Goal: Task Accomplishment & Management: Complete application form

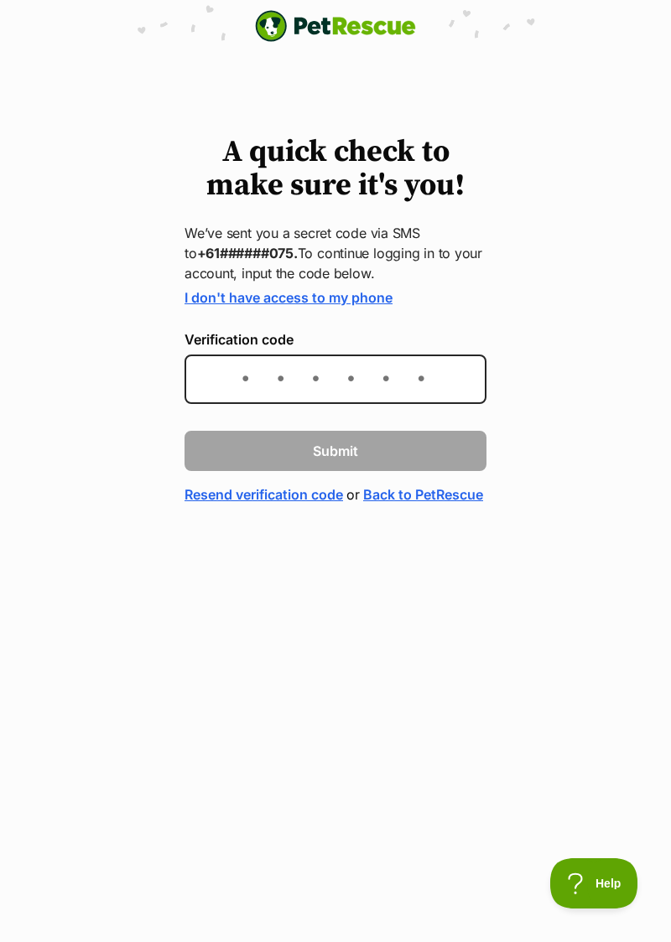
click at [576, 210] on div "A quick check to make sure it's you! We’ve sent you a secret code via SMS to +6…" at bounding box center [335, 320] width 671 height 369
click at [572, 297] on div "A quick check to make sure it's you! We’ve sent you a secret code via SMS to +6…" at bounding box center [335, 320] width 671 height 369
click at [564, 293] on div "A quick check to make sure it's you! We’ve sent you a secret code via SMS to +6…" at bounding box center [335, 320] width 671 height 369
click at [585, 164] on div "A quick check to make sure it's you! We’ve sent you a secret code via SMS to +6…" at bounding box center [335, 320] width 671 height 369
click at [605, 146] on div "A quick check to make sure it's you! We’ve sent you a secret code via SMS to +6…" at bounding box center [335, 320] width 671 height 369
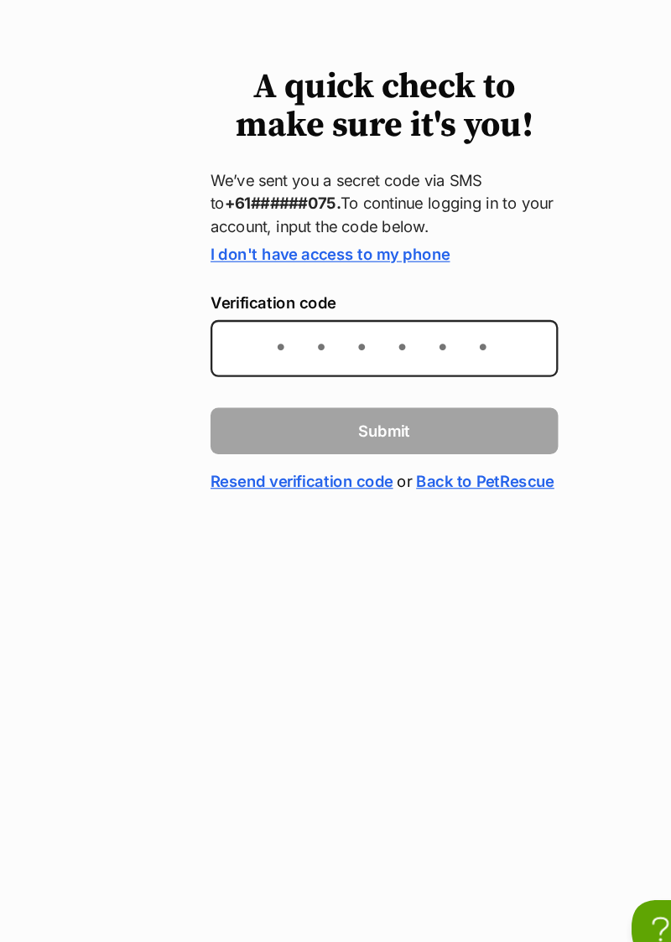
click at [348, 588] on html "PetRescue home A quick check to make sure it's you! We’ve sent you a secret cod…" at bounding box center [335, 294] width 671 height 588
click at [343, 588] on html "PetRescue home A quick check to make sure it's you! We’ve sent you a secret cod…" at bounding box center [335, 294] width 671 height 588
click at [328, 588] on html "PetRescue home A quick check to make sure it's you! We’ve sent you a secret cod…" at bounding box center [335, 294] width 671 height 588
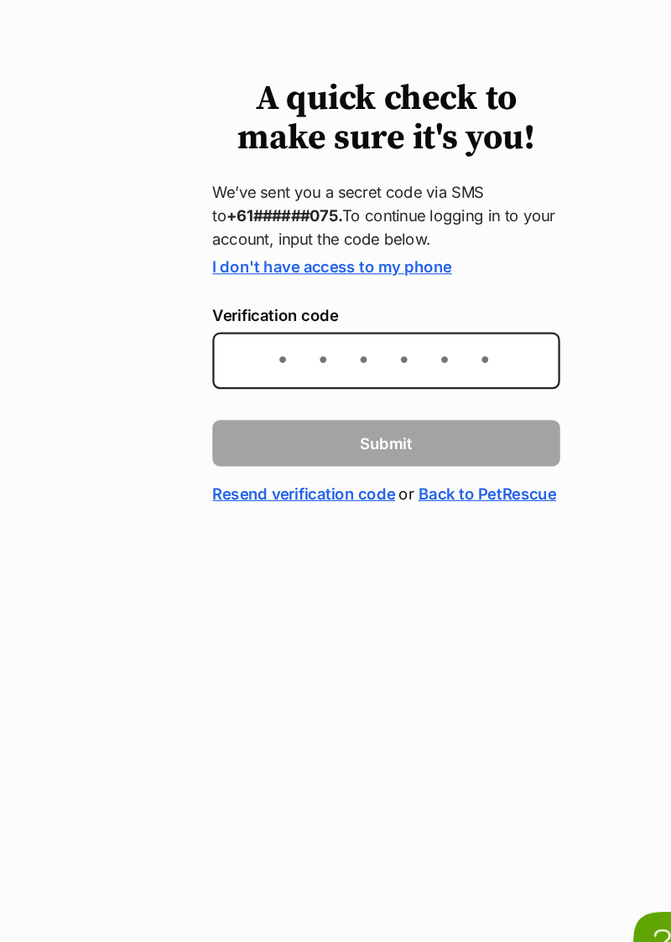
click at [329, 588] on html "PetRescue home A quick check to make sure it's you! We’ve sent you a secret cod…" at bounding box center [335, 294] width 671 height 588
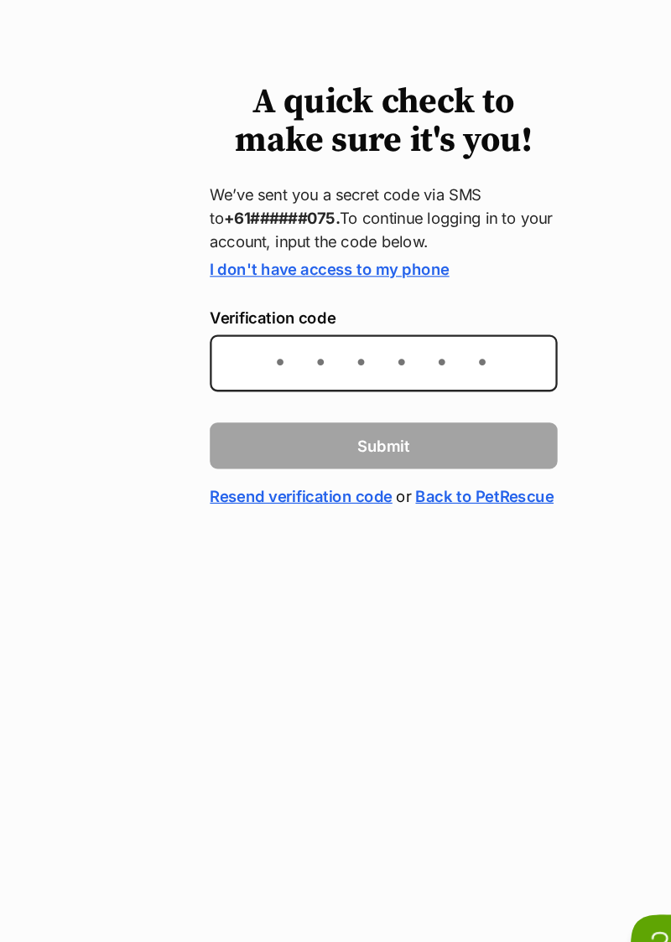
click at [342, 588] on html "PetRescue home A quick check to make sure it's you! We’ve sent you a secret cod…" at bounding box center [335, 294] width 671 height 588
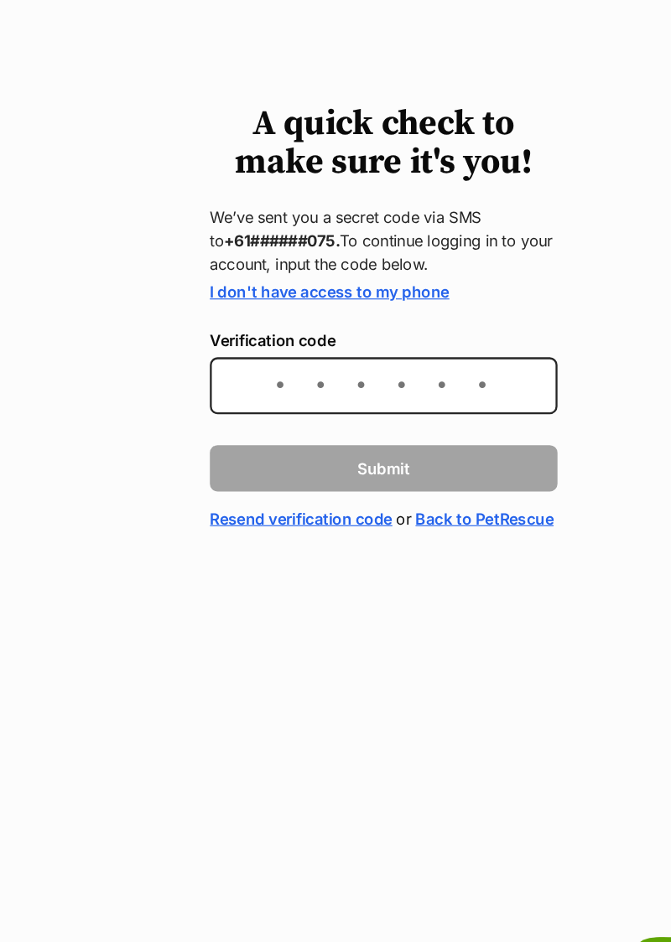
click at [340, 588] on html "PetRescue home A quick check to make sure it's you! We’ve sent you a secret cod…" at bounding box center [335, 294] width 671 height 588
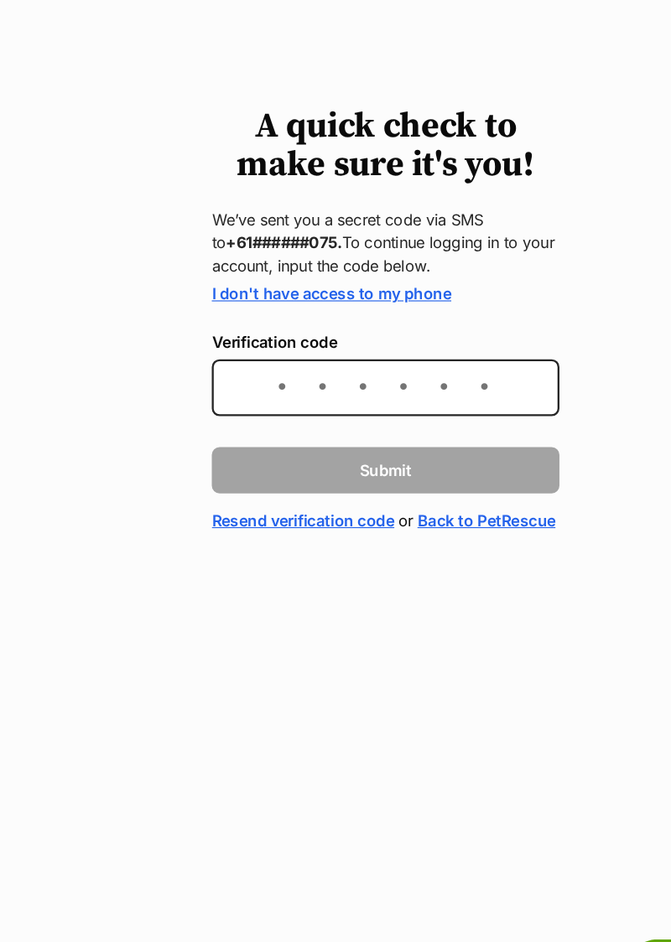
click at [62, 410] on div "A quick check to make sure it's you! We’ve sent you a secret code via SMS to +6…" at bounding box center [335, 320] width 671 height 369
click at [283, 498] on link "Resend verification code" at bounding box center [263, 495] width 158 height 20
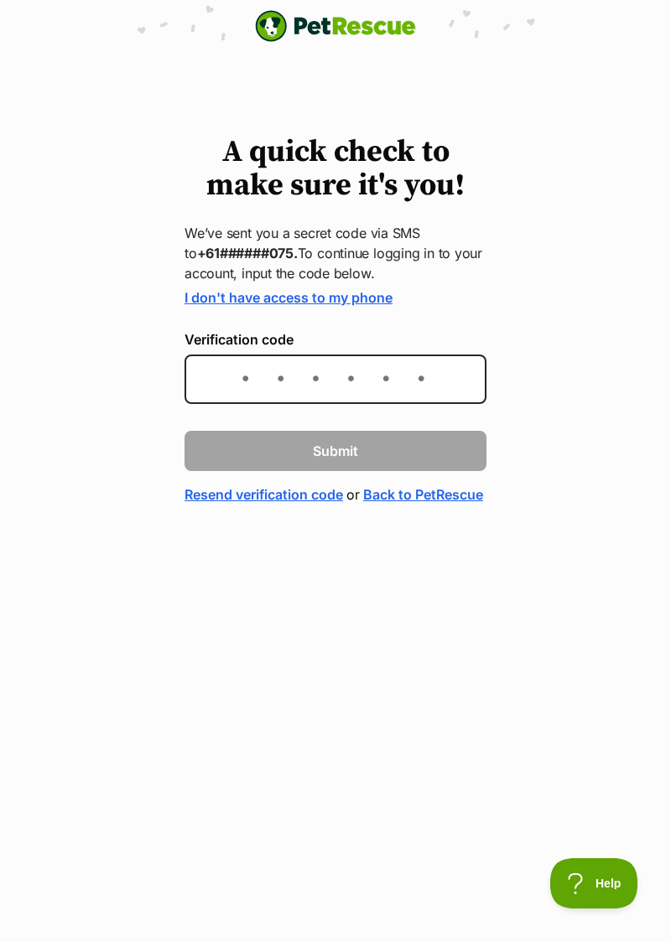
click at [102, 588] on html "PetRescue home A quick check to make sure it's you! We’ve sent you a secret cod…" at bounding box center [335, 294] width 671 height 588
click at [2, 417] on div "A quick check to make sure it's you! We’ve sent you a secret code via SMS to +6…" at bounding box center [335, 320] width 671 height 369
click at [267, 500] on link "Resend verification code" at bounding box center [263, 495] width 158 height 20
click at [2, 459] on div "A quick check to make sure it's you! We’ve sent you a secret code via SMS to +6…" at bounding box center [335, 320] width 671 height 369
click at [122, 504] on div "A quick check to make sure it's you! We’ve sent you a secret code via SMS to +6…" at bounding box center [335, 320] width 671 height 369
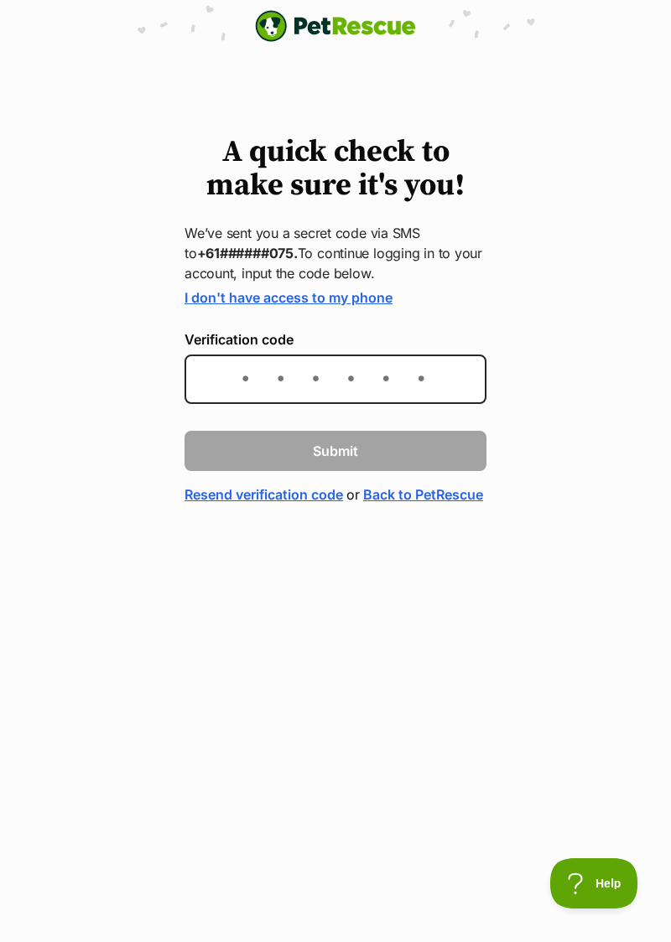
click at [32, 485] on div "A quick check to make sure it's you! We’ve sent you a secret code via SMS to +6…" at bounding box center [335, 320] width 671 height 369
click at [69, 365] on div "A quick check to make sure it's you! We’ve sent you a secret code via SMS to +6…" at bounding box center [335, 320] width 671 height 369
click at [5, 471] on div "A quick check to make sure it's you! We’ve sent you a secret code via SMS to +6…" at bounding box center [335, 320] width 671 height 369
click at [387, 588] on html "PetRescue home A quick check to make sure it's you! We’ve sent you a secret cod…" at bounding box center [335, 294] width 671 height 588
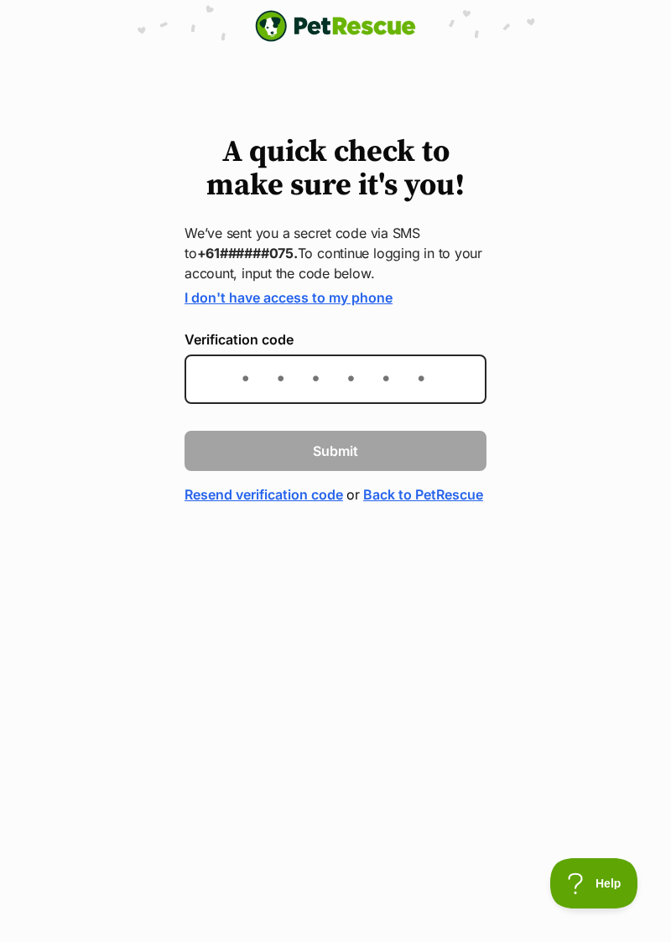
click at [375, 588] on html "PetRescue home A quick check to make sure it's you! We’ve sent you a secret cod…" at bounding box center [335, 294] width 671 height 588
click at [365, 588] on html "PetRescue home A quick check to make sure it's you! We’ve sent you a secret cod…" at bounding box center [335, 294] width 671 height 588
click at [282, 588] on html "PetRescue home A quick check to make sure it's you! We’ve sent you a secret cod…" at bounding box center [335, 294] width 671 height 588
click at [334, 588] on html "PetRescue home A quick check to make sure it's you! We’ve sent you a secret cod…" at bounding box center [335, 294] width 671 height 588
click at [333, 588] on html "PetRescue home A quick check to make sure it's you! We’ve sent you a secret cod…" at bounding box center [335, 294] width 671 height 588
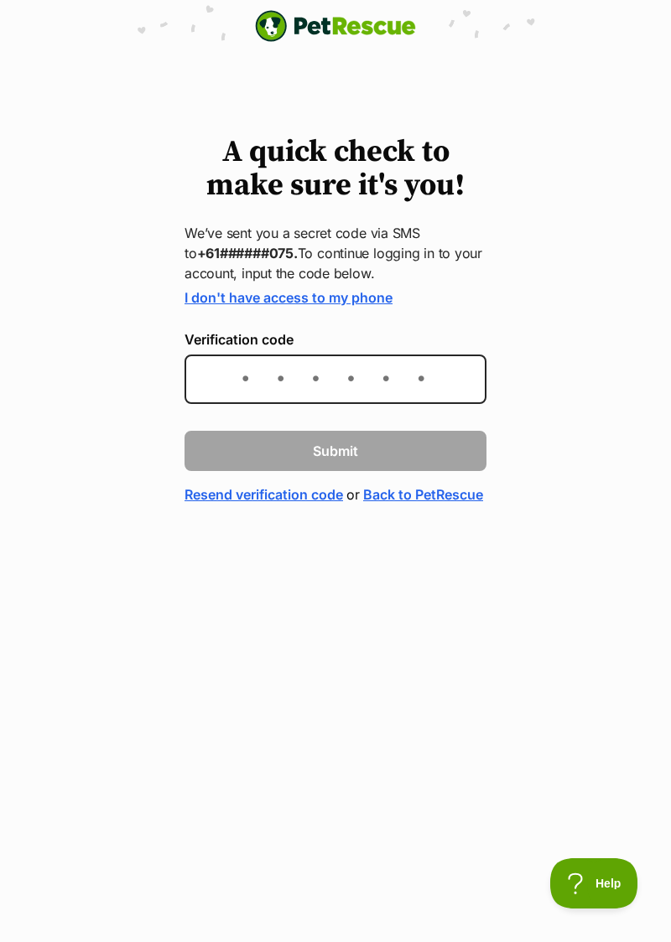
click at [325, 588] on html "PetRescue home A quick check to make sure it's you! We’ve sent you a secret cod…" at bounding box center [335, 294] width 671 height 588
click at [331, 588] on html "PetRescue home A quick check to make sure it's you! We’ve sent you a secret cod…" at bounding box center [335, 294] width 671 height 588
click at [355, 588] on html "PetRescue home A quick check to make sure it's you! We’ve sent you a secret cod…" at bounding box center [335, 294] width 671 height 588
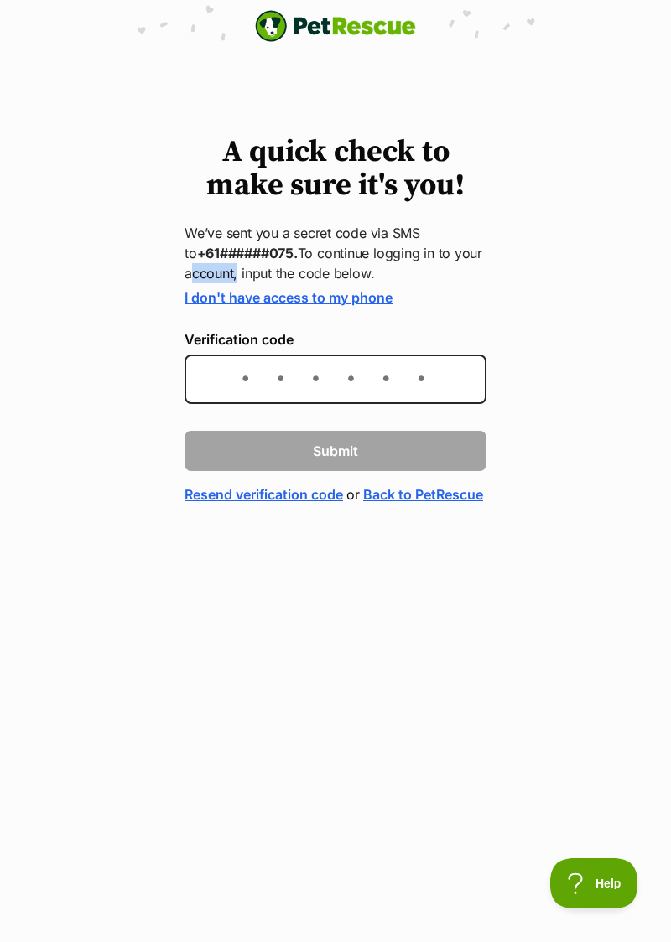
click at [0, 273] on div "A quick check to make sure it's you! We’ve sent you a secret code via SMS to +6…" at bounding box center [335, 320] width 671 height 369
click at [604, 884] on span "Help" at bounding box center [593, 884] width 87 height 12
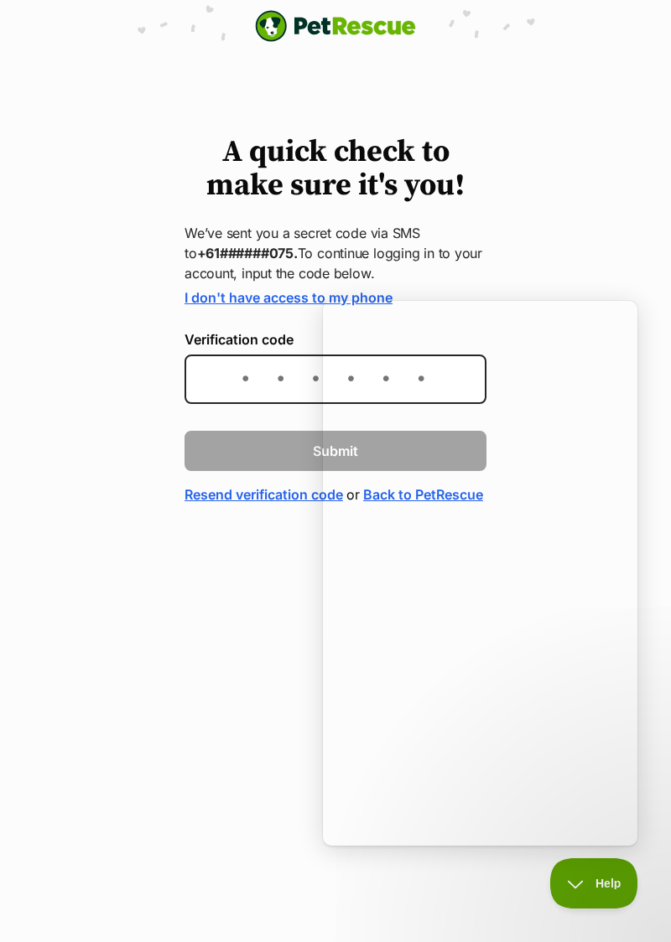
click at [0, 275] on div "A quick check to make sure it's you! We’ve sent you a secret code via SMS to +6…" at bounding box center [335, 320] width 671 height 369
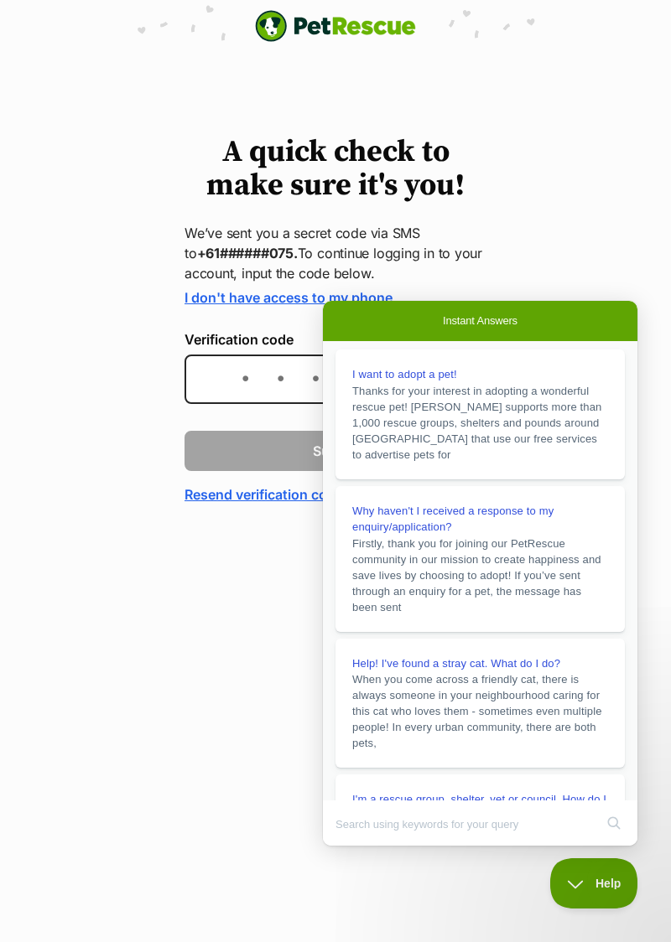
click at [0, 274] on div "A quick check to make sure it's you! We’ve sent you a secret code via SMS to +6…" at bounding box center [335, 320] width 671 height 369
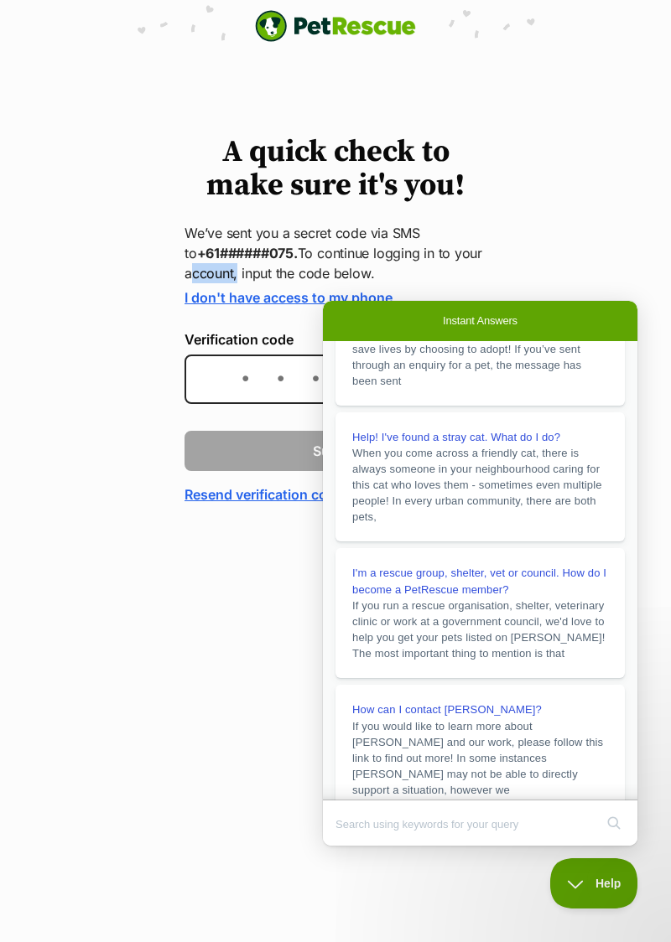
scroll to position [257, 0]
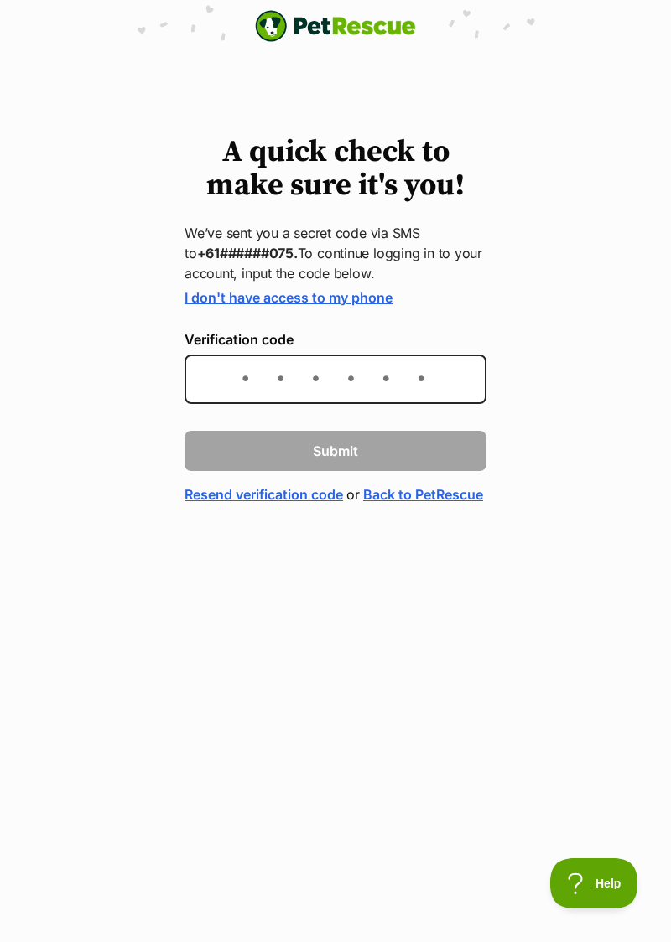
click at [221, 493] on link "Resend verification code" at bounding box center [263, 495] width 158 height 20
click at [485, 588] on html "PetRescue home A quick check to make sure it's you! We’ve sent you a secret cod…" at bounding box center [335, 294] width 671 height 588
click at [669, 86] on body "PetRescue home A quick check to make sure it's you! We’ve sent you a secret cod…" at bounding box center [335, 252] width 671 height 505
click at [459, 588] on html "PetRescue home A quick check to make sure it's you! We’ve sent you a secret cod…" at bounding box center [335, 294] width 671 height 588
click at [194, 181] on h1 "A quick check to make sure it's you!" at bounding box center [335, 169] width 302 height 67
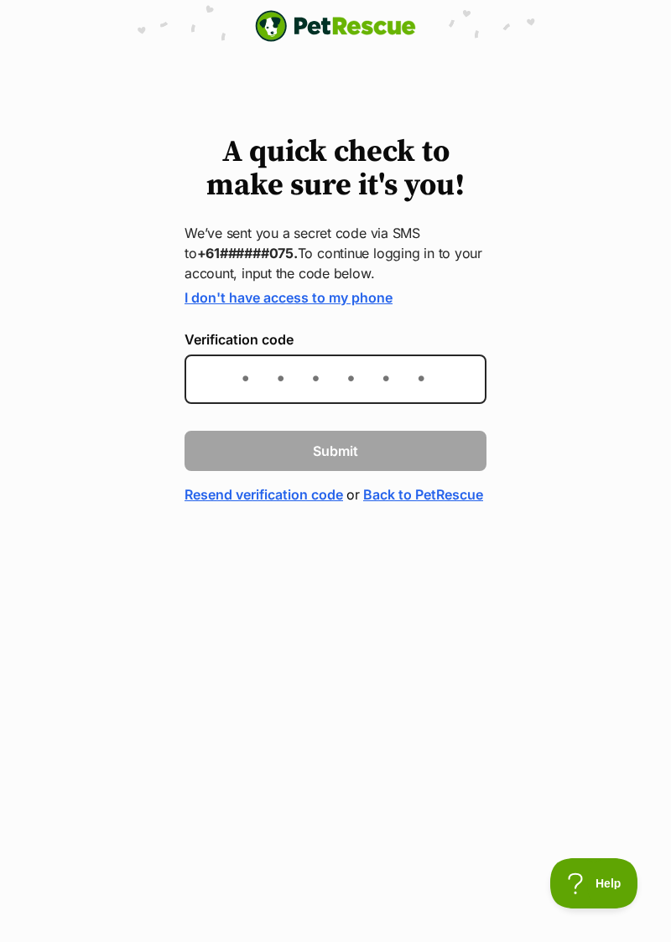
click at [164, 216] on div "A quick check to make sure it's you! We’ve sent you a secret code via SMS to +6…" at bounding box center [335, 320] width 671 height 369
click at [132, 210] on div "A quick check to make sure it's you! We’ve sent you a secret code via SMS to +6…" at bounding box center [335, 320] width 671 height 369
click at [360, 588] on html "PetRescue home A quick check to make sure it's you! We’ve sent you a secret cod…" at bounding box center [335, 294] width 671 height 588
click at [364, 588] on html "PetRescue home A quick check to make sure it's you! We’ve sent you a secret cod…" at bounding box center [335, 294] width 671 height 588
click at [377, 588] on html "PetRescue home A quick check to make sure it's you! We’ve sent you a secret cod…" at bounding box center [335, 294] width 671 height 588
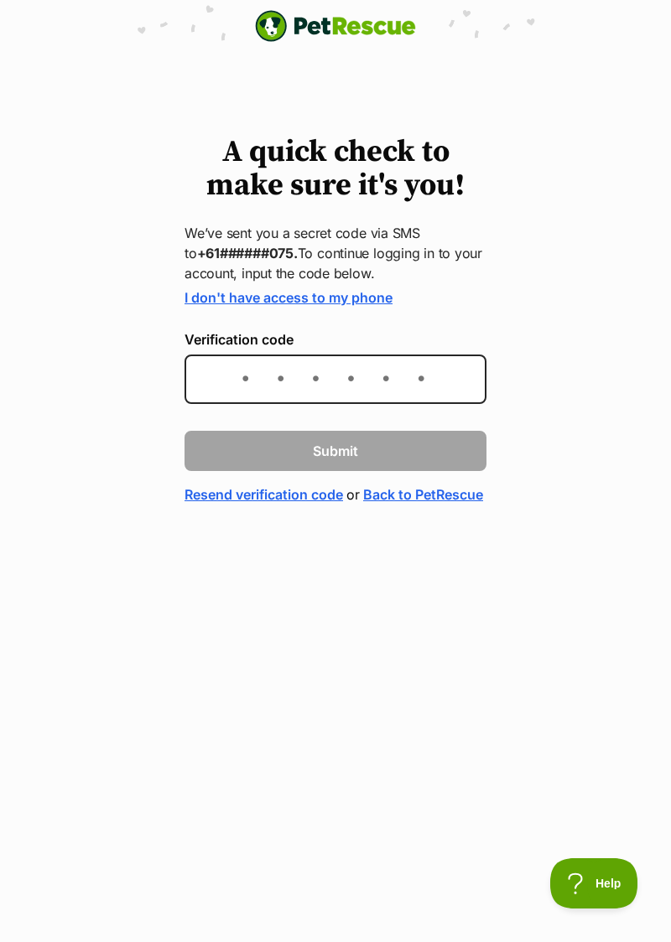
click at [369, 588] on html "PetRescue home A quick check to make sure it's you! We’ve sent you a secret cod…" at bounding box center [335, 294] width 671 height 588
click at [365, 588] on html "PetRescue home A quick check to make sure it's you! We’ve sent you a secret cod…" at bounding box center [335, 294] width 671 height 588
click at [367, 588] on html "PetRescue home A quick check to make sure it's you! We’ve sent you a secret cod…" at bounding box center [335, 294] width 671 height 588
click at [450, 588] on html "PetRescue home A quick check to make sure it's you! We’ve sent you a secret cod…" at bounding box center [335, 294] width 671 height 588
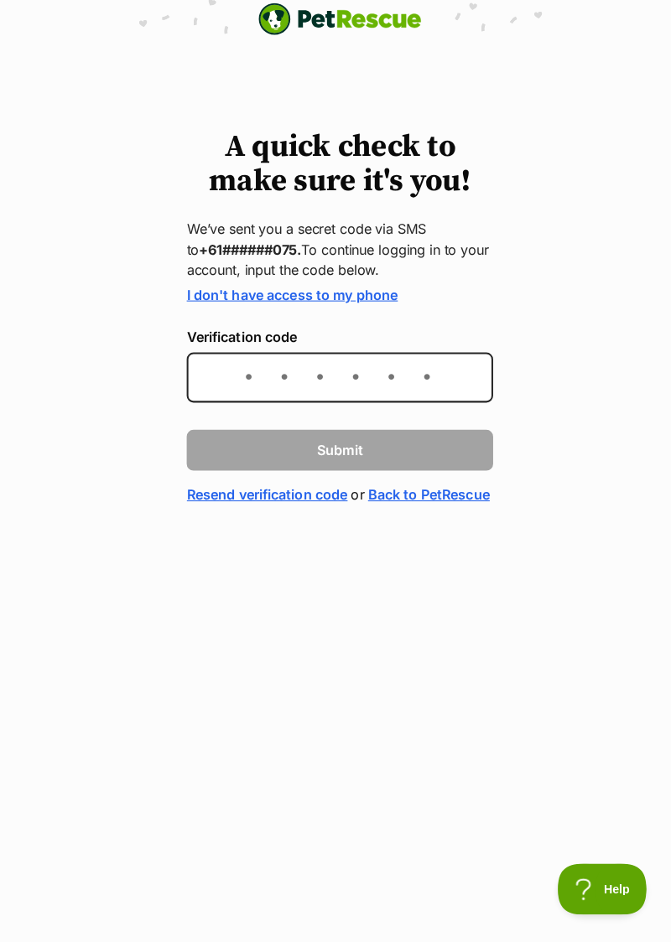
click at [416, 588] on html "PetRescue home A quick check to make sure it's you! We’ve sent you a secret cod…" at bounding box center [335, 294] width 671 height 588
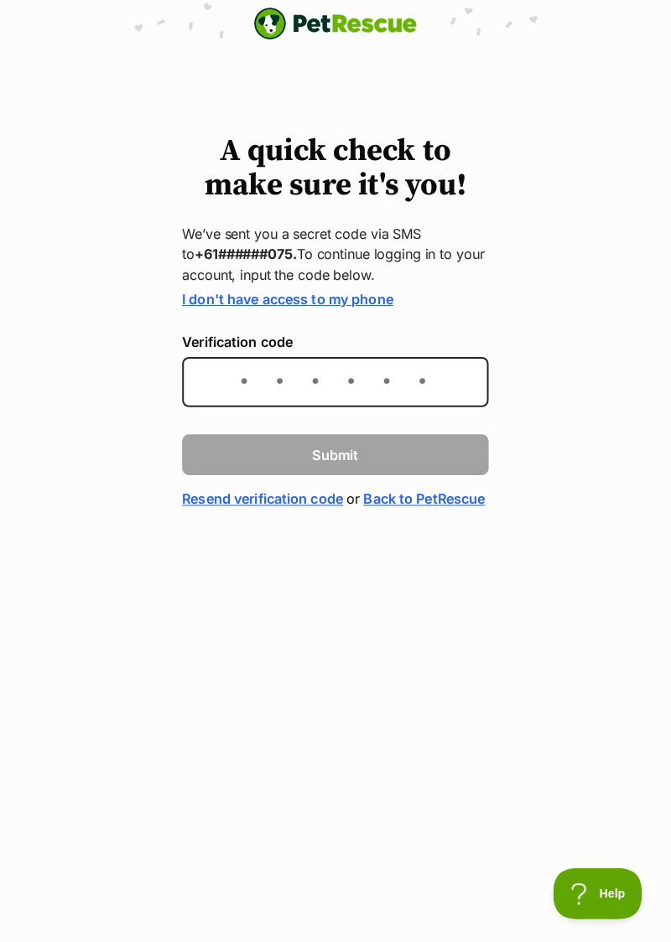
click at [426, 588] on html "PetRescue home A quick check to make sure it's you! We’ve sent you a secret cod…" at bounding box center [335, 294] width 671 height 588
click at [398, 588] on html "PetRescue home A quick check to make sure it's you! We’ve sent you a secret cod…" at bounding box center [335, 294] width 671 height 588
click at [424, 552] on html "PetRescue home A quick check to make sure it's you! We’ve sent you a secret cod…" at bounding box center [335, 294] width 671 height 588
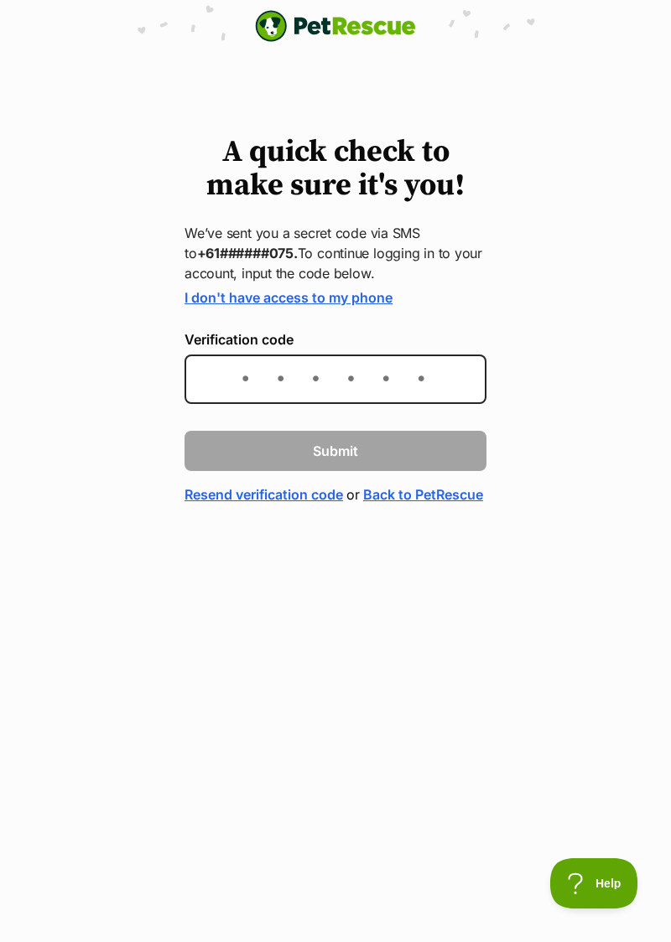
click at [329, 588] on html "PetRescue home A quick check to make sure it's you! We’ve sent you a secret cod…" at bounding box center [335, 294] width 671 height 588
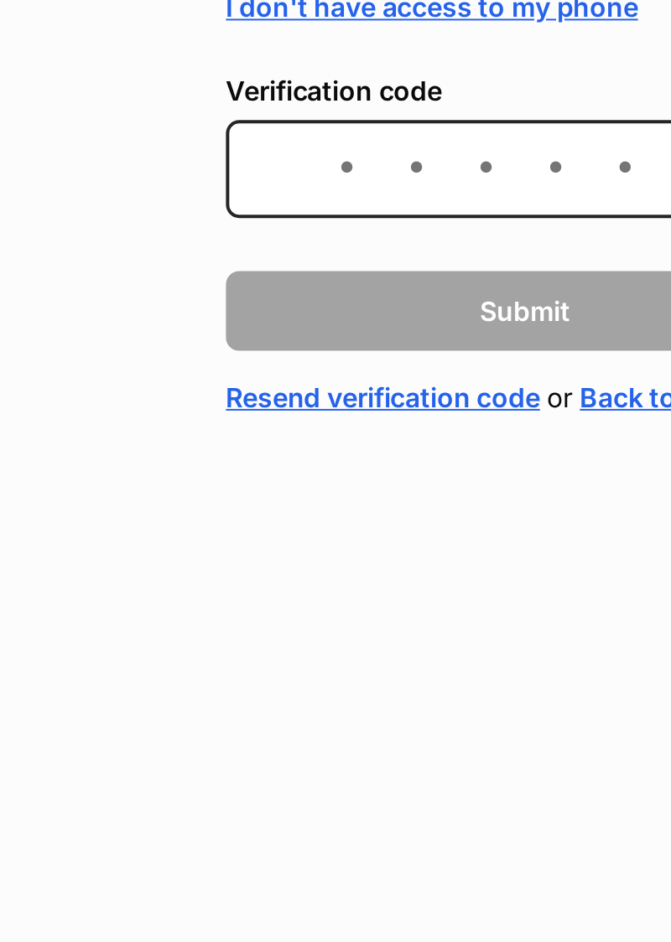
click at [223, 588] on html "PetRescue home A quick check to make sure it's you! We’ve sent you a secret cod…" at bounding box center [335, 294] width 671 height 588
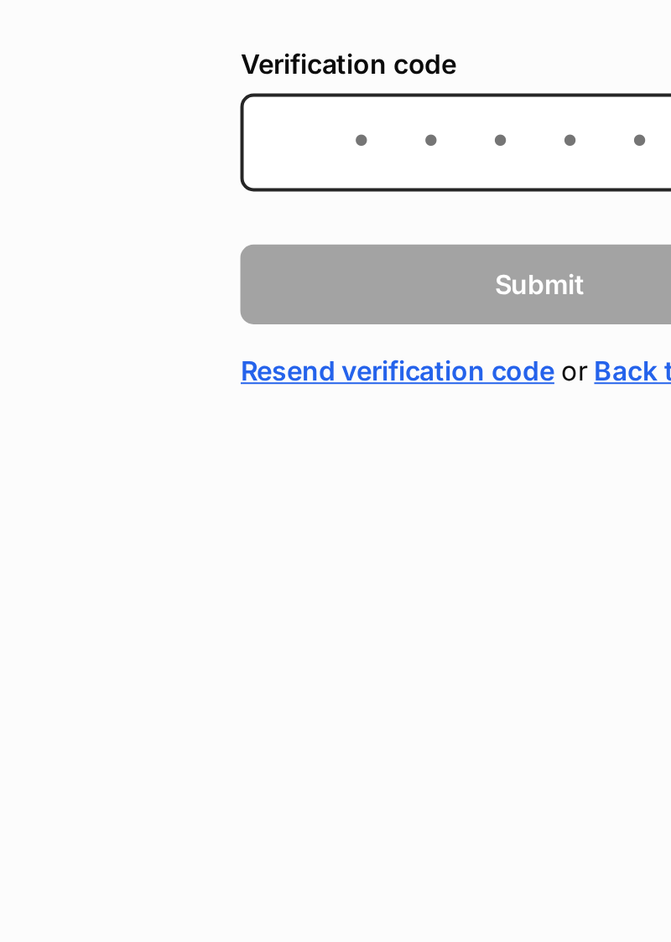
click at [198, 588] on html "PetRescue home A quick check to make sure it's you! We’ve sent you a secret cod…" at bounding box center [335, 294] width 671 height 588
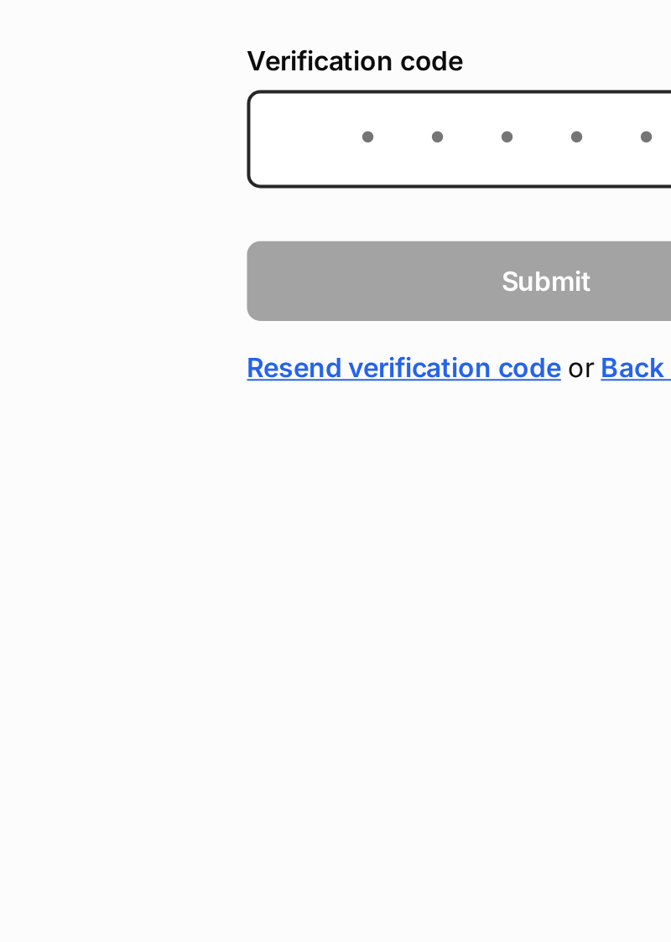
click at [215, 580] on html "PetRescue home A quick check to make sure it's you! We’ve sent you a secret cod…" at bounding box center [335, 294] width 671 height 588
click at [213, 582] on html "PetRescue home A quick check to make sure it's you! We’ve sent you a secret cod…" at bounding box center [335, 294] width 671 height 588
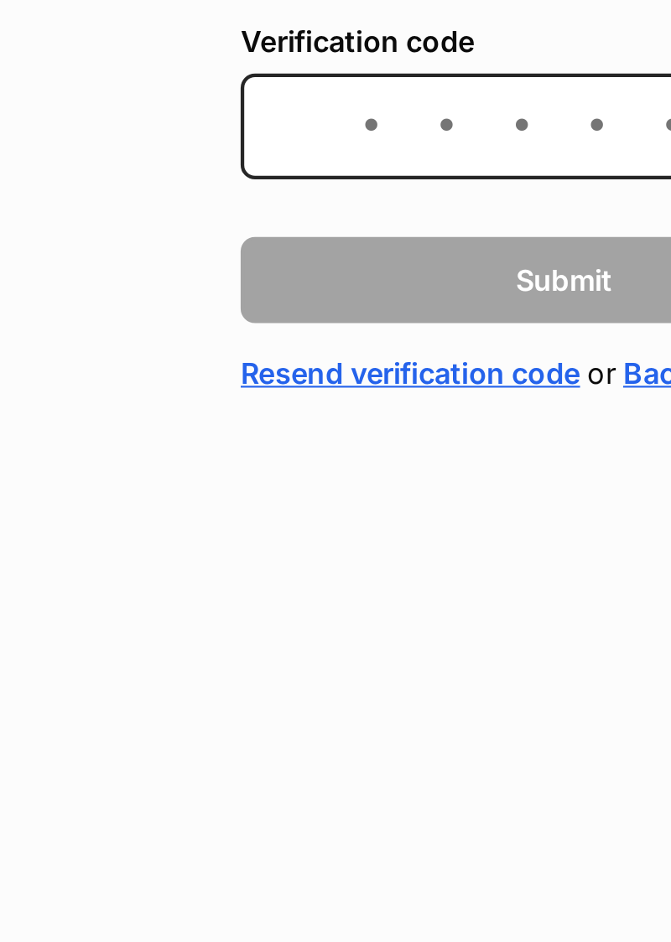
click at [223, 555] on html "PetRescue home A quick check to make sure it's you! We’ve sent you a secret cod…" at bounding box center [335, 294] width 671 height 588
click at [225, 565] on html "PetRescue home A quick check to make sure it's you! We’ve sent you a secret cod…" at bounding box center [335, 294] width 671 height 588
click at [228, 567] on html "PetRescue home A quick check to make sure it's you! We’ve sent you a secret cod…" at bounding box center [335, 294] width 671 height 588
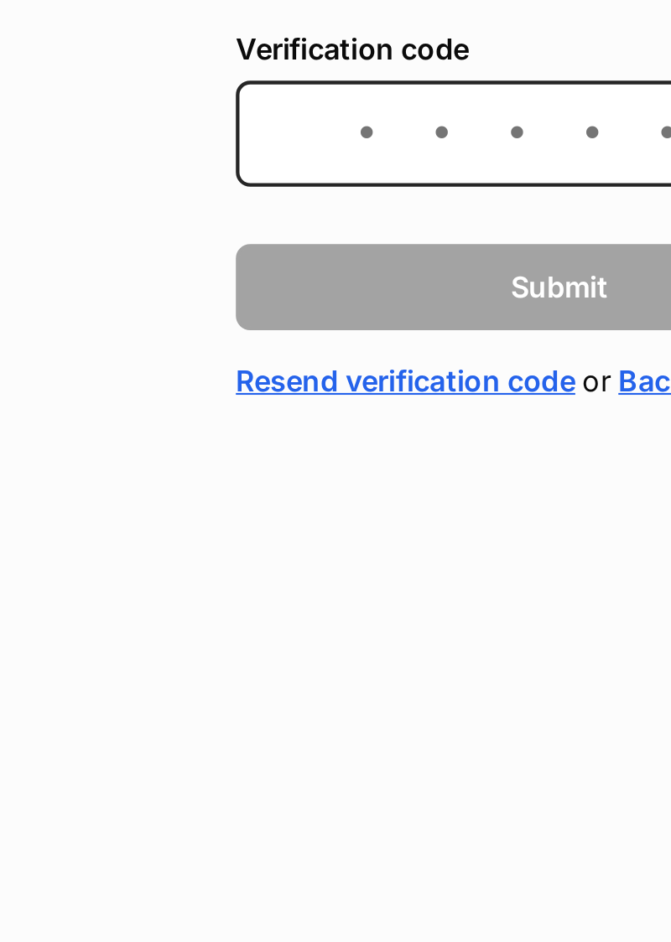
click at [226, 578] on html "PetRescue home A quick check to make sure it's you! We’ve sent you a secret cod…" at bounding box center [335, 294] width 671 height 588
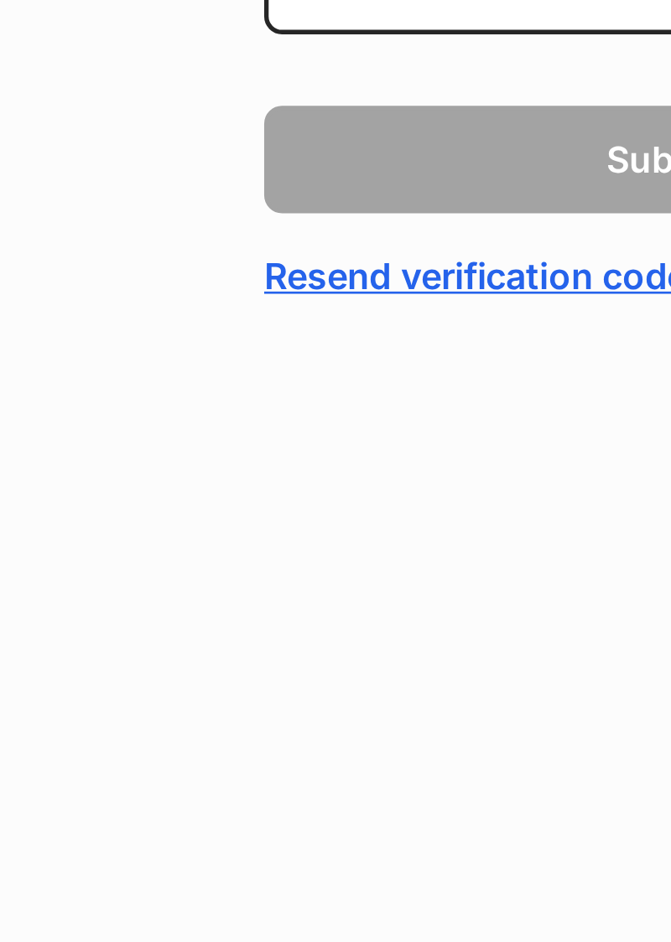
click at [204, 581] on html "PetRescue home A quick check to make sure it's you! We’ve sent you a secret cod…" at bounding box center [335, 294] width 671 height 588
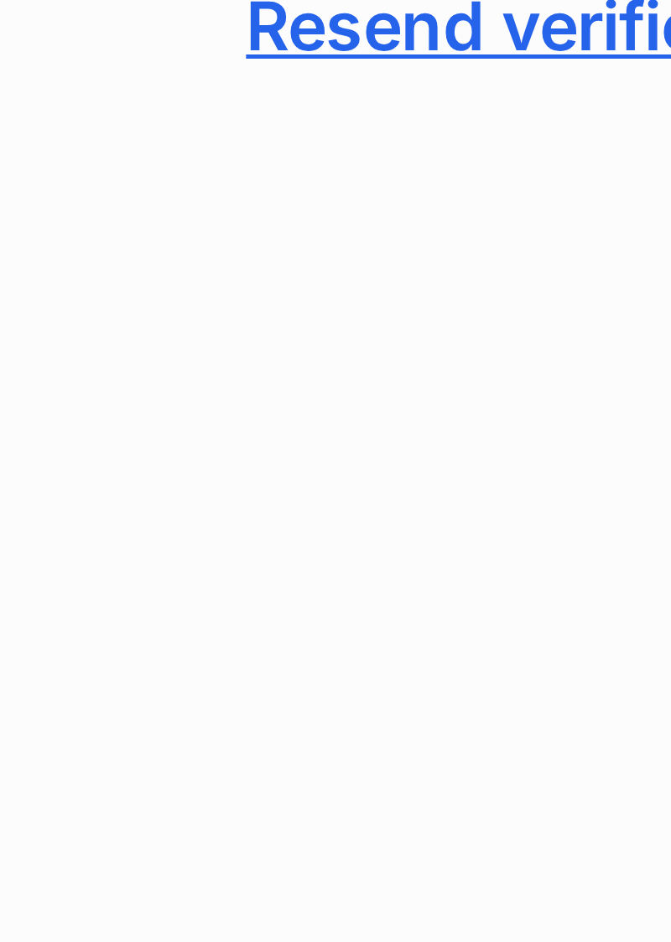
click at [201, 588] on html "PetRescue home A quick check to make sure it's you! We’ve sent you a secret cod…" at bounding box center [335, 294] width 671 height 588
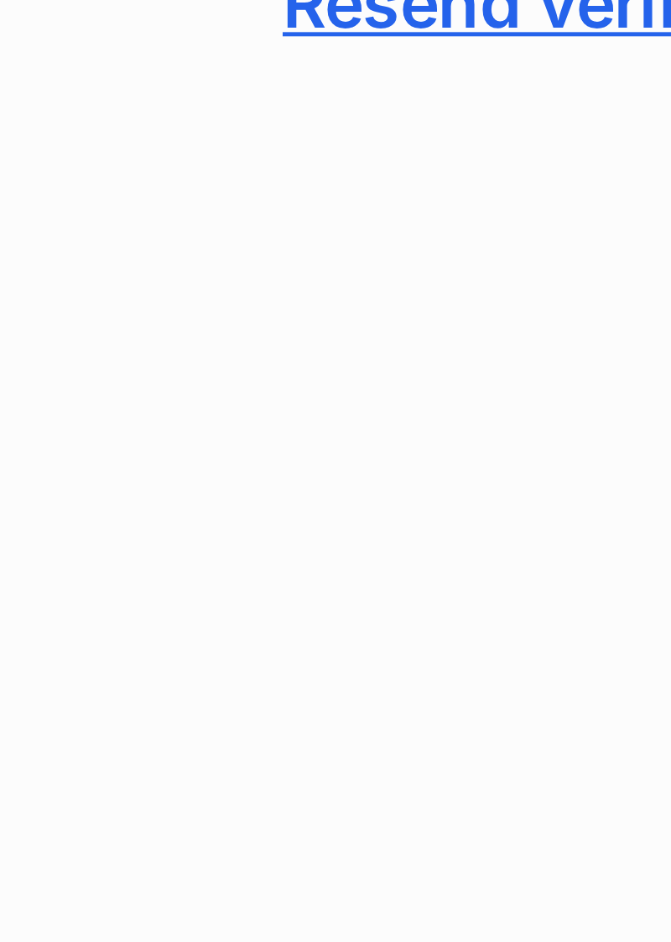
click at [196, 588] on html "PetRescue home A quick check to make sure it's you! We’ve sent you a secret cod…" at bounding box center [335, 294] width 671 height 588
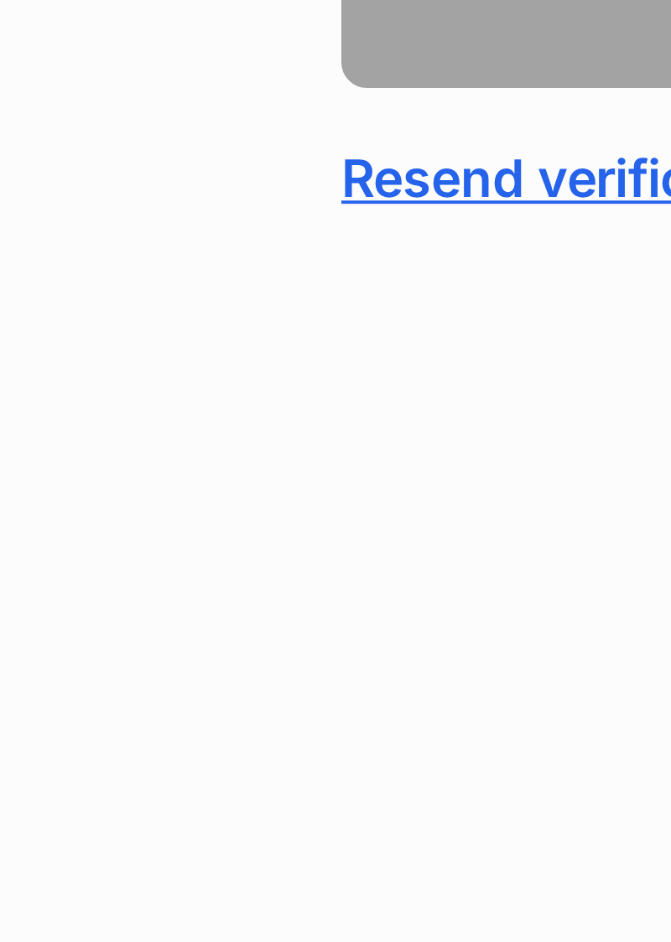
click at [171, 588] on html "PetRescue home A quick check to make sure it's you! We’ve sent you a secret cod…" at bounding box center [335, 294] width 671 height 588
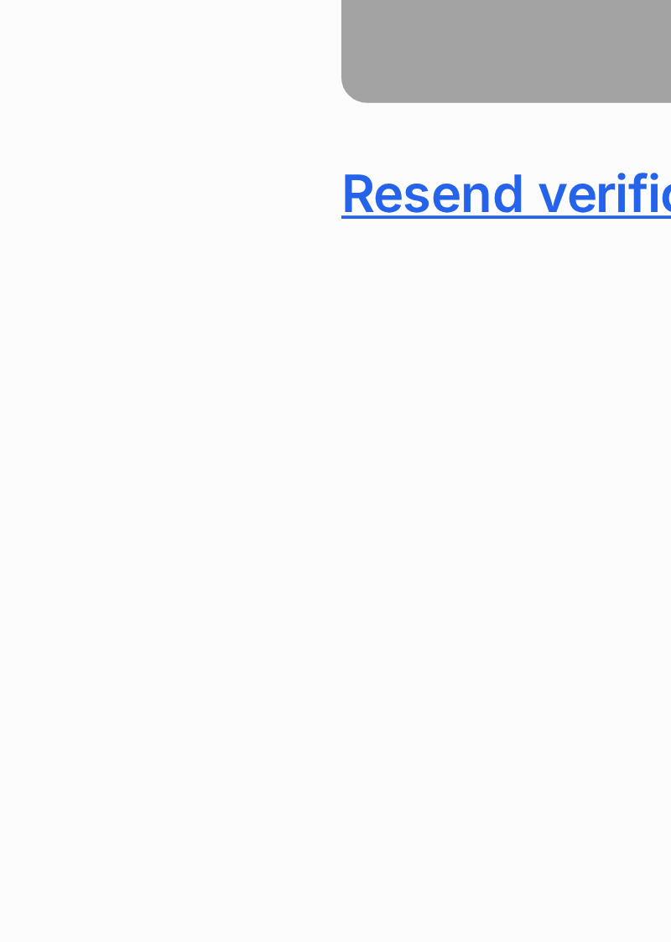
click at [164, 588] on html "PetRescue home A quick check to make sure it's you! We’ve sent you a secret cod…" at bounding box center [335, 294] width 671 height 588
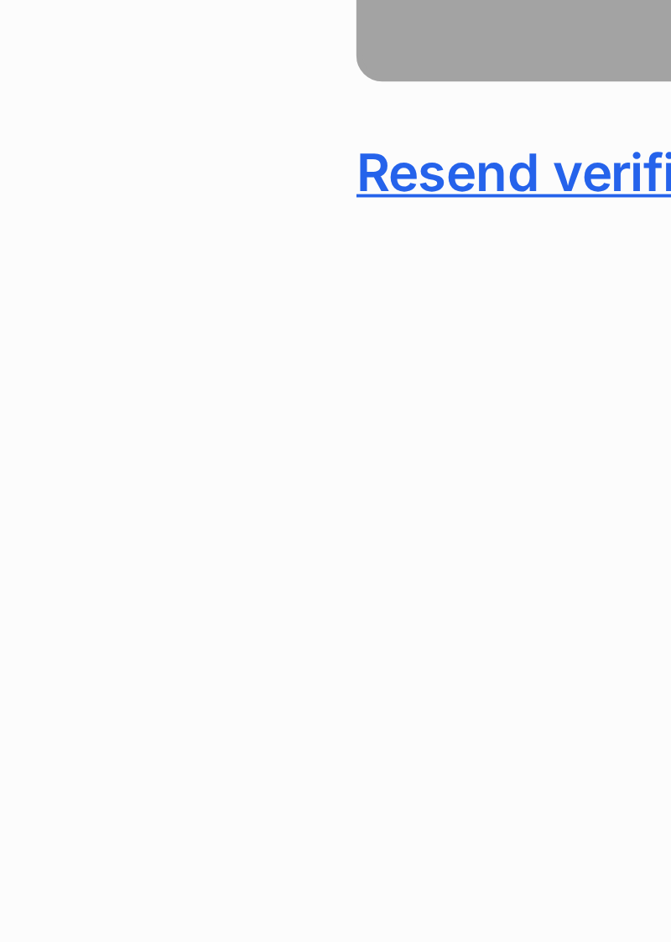
click at [92, 505] on div "A quick check to make sure it's you! We’ve sent you a secret code via SMS to +6…" at bounding box center [335, 320] width 671 height 369
click at [112, 577] on html "PetRescue home A quick check to make sure it's you! We’ve sent you a secret cod…" at bounding box center [335, 294] width 671 height 588
click at [105, 505] on div "A quick check to make sure it's you! We’ve sent you a secret code via SMS to +6…" at bounding box center [335, 320] width 671 height 369
click at [92, 535] on html "PetRescue home A quick check to make sure it's you! We’ve sent you a secret cod…" at bounding box center [335, 294] width 671 height 588
click at [165, 588] on html "PetRescue home A quick check to make sure it's you! We’ve sent you a secret cod…" at bounding box center [335, 294] width 671 height 588
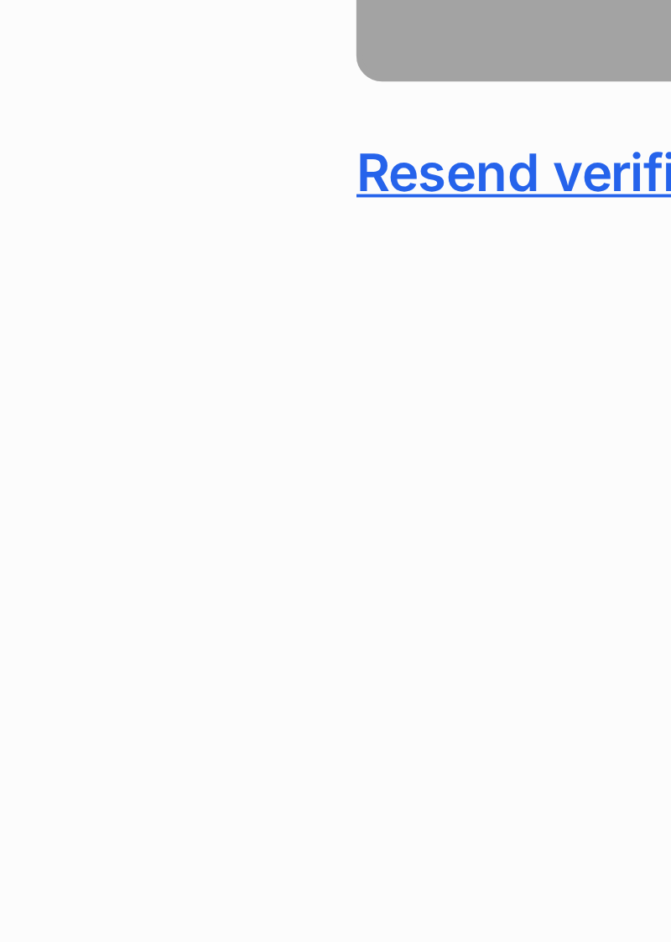
click at [101, 578] on html "PetRescue home A quick check to make sure it's you! We’ve sent you a secret cod…" at bounding box center [335, 294] width 671 height 588
click at [101, 580] on html "PetRescue home A quick check to make sure it's you! We’ve sent you a secret cod…" at bounding box center [335, 294] width 671 height 588
click at [165, 588] on html "PetRescue home A quick check to make sure it's you! We’ve sent you a secret cod…" at bounding box center [335, 294] width 671 height 588
click at [170, 588] on html "PetRescue home A quick check to make sure it's you! We’ve sent you a secret cod…" at bounding box center [335, 294] width 671 height 588
click at [181, 588] on html "PetRescue home A quick check to make sure it's you! We’ve sent you a secret cod…" at bounding box center [335, 294] width 671 height 588
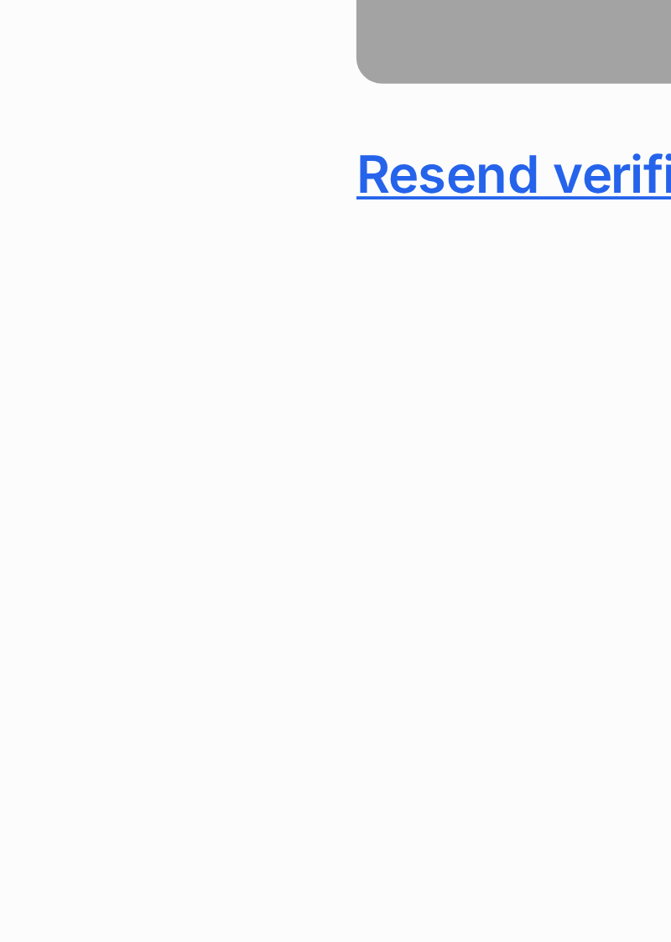
click at [139, 588] on html "PetRescue home A quick check to make sure it's you! We’ve sent you a secret cod…" at bounding box center [335, 294] width 671 height 588
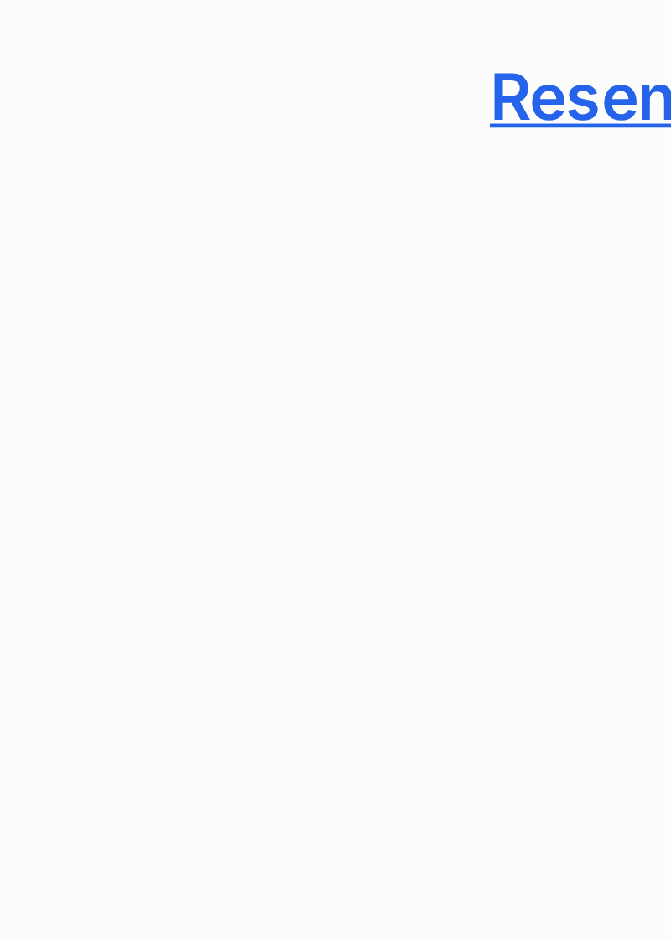
click at [111, 573] on html "PetRescue home A quick check to make sure it's you! We’ve sent you a secret cod…" at bounding box center [335, 294] width 671 height 588
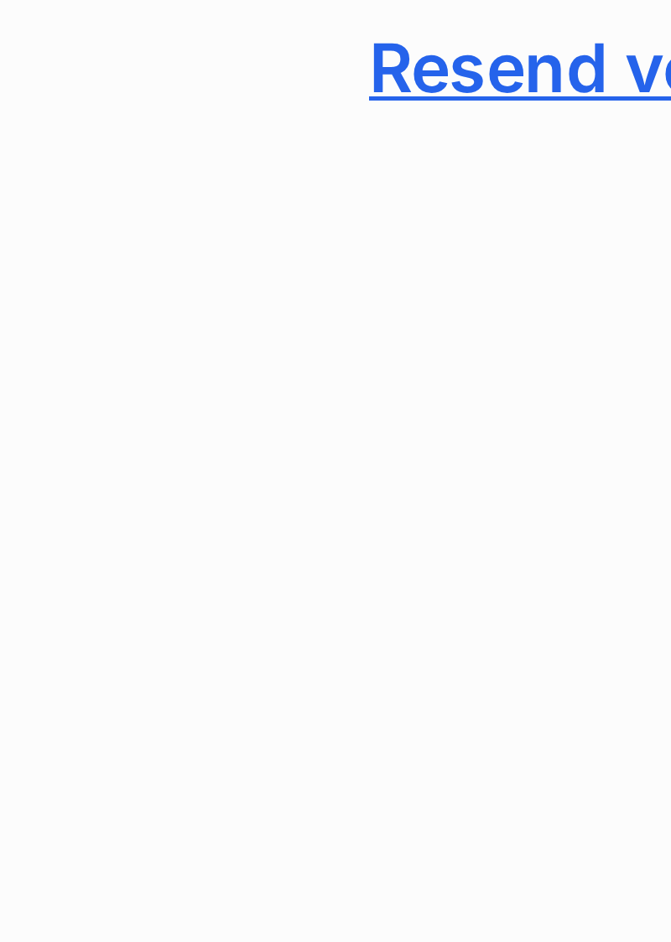
click at [161, 588] on html "PetRescue home A quick check to make sure it's you! We’ve sent you a secret cod…" at bounding box center [335, 294] width 671 height 588
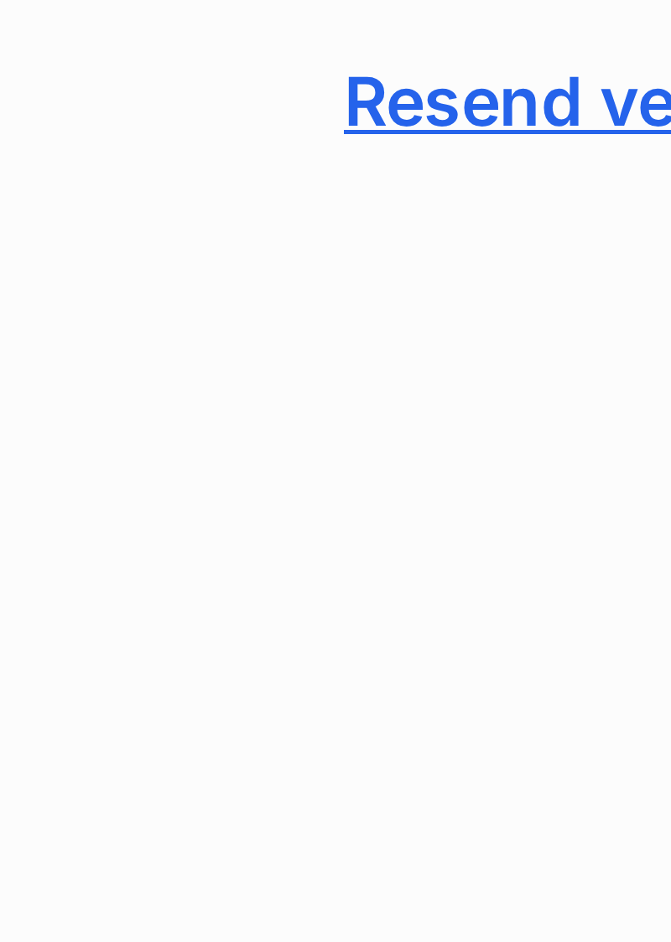
click at [118, 588] on html "PetRescue home A quick check to make sure it's you! We’ve sent you a secret cod…" at bounding box center [335, 294] width 671 height 588
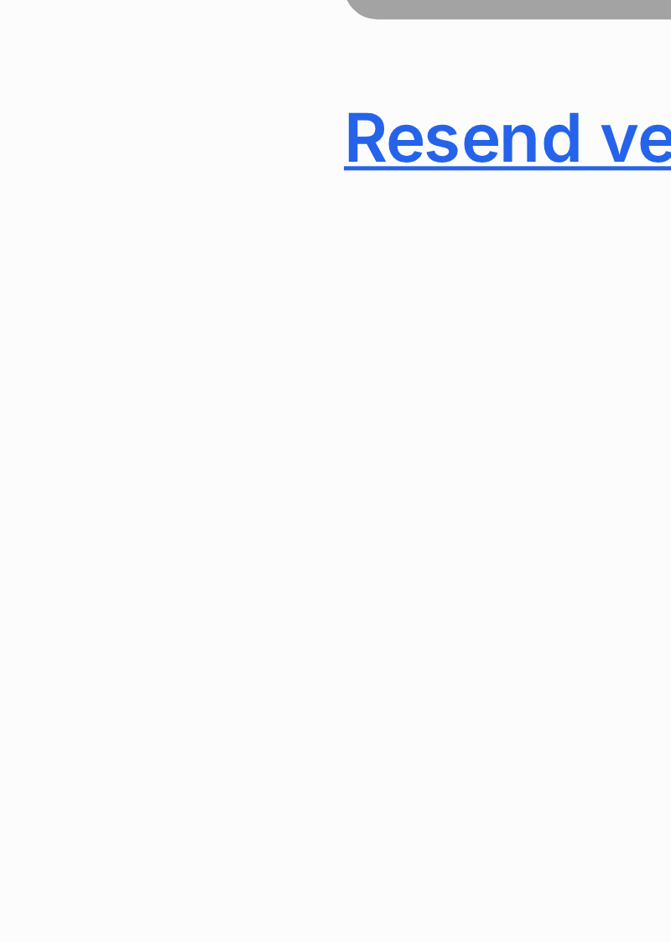
click at [162, 588] on html "PetRescue home A quick check to make sure it's you! We’ve sent you a secret cod…" at bounding box center [335, 294] width 671 height 588
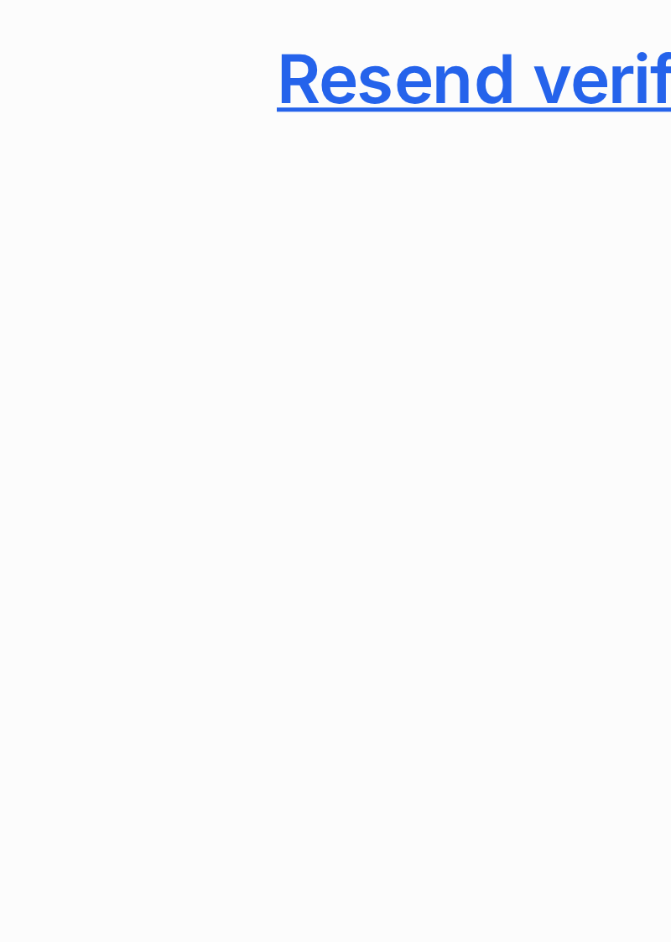
click at [180, 588] on html "PetRescue home A quick check to make sure it's you! We’ve sent you a secret cod…" at bounding box center [335, 294] width 671 height 588
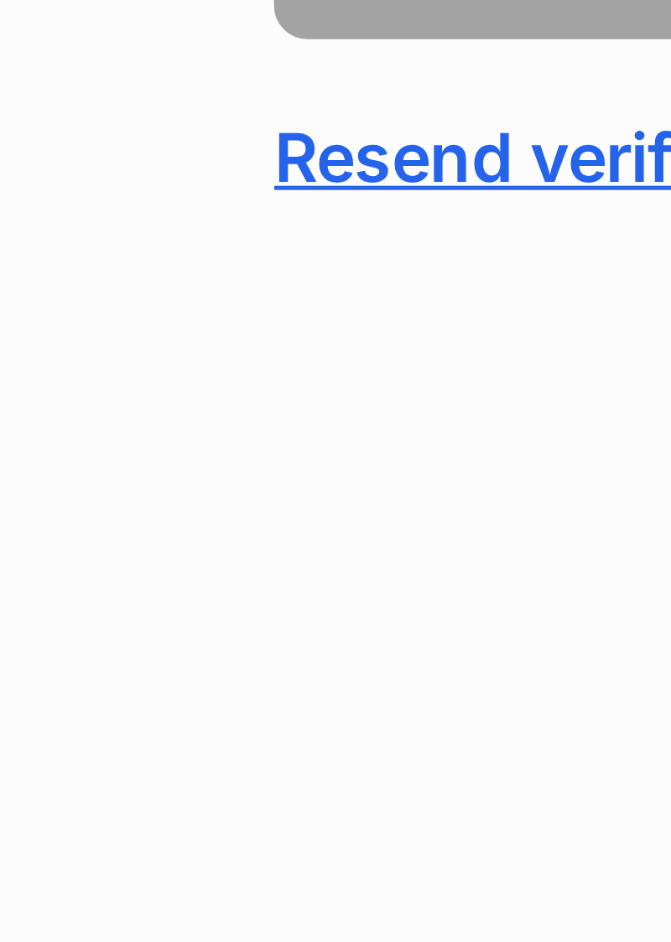
click at [220, 571] on html "PetRescue home A quick check to make sure it's you! We’ve sent you a secret cod…" at bounding box center [335, 294] width 671 height 588
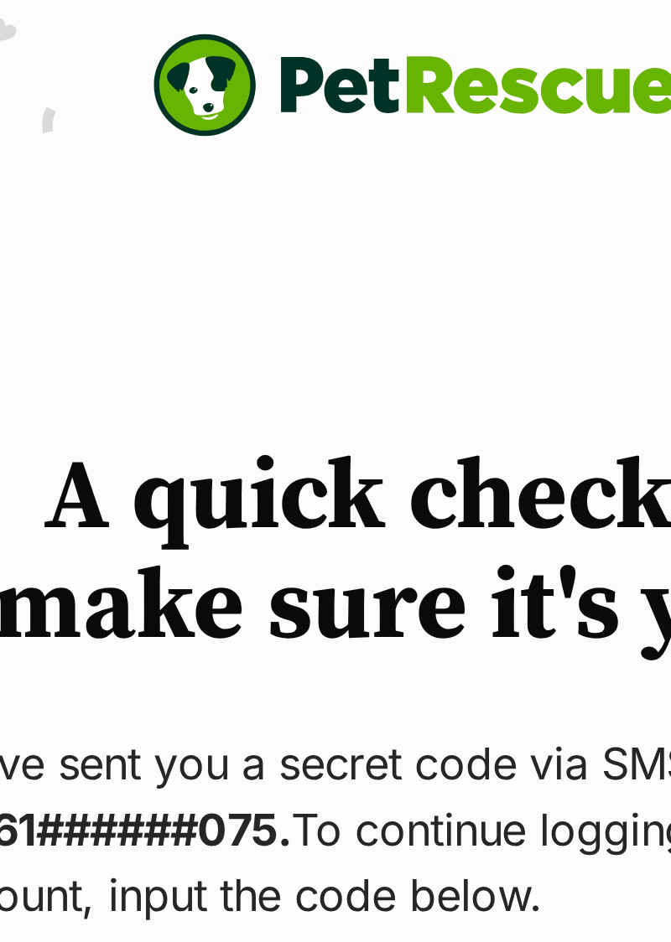
click at [275, 25] on img "PetRescue" at bounding box center [335, 26] width 161 height 32
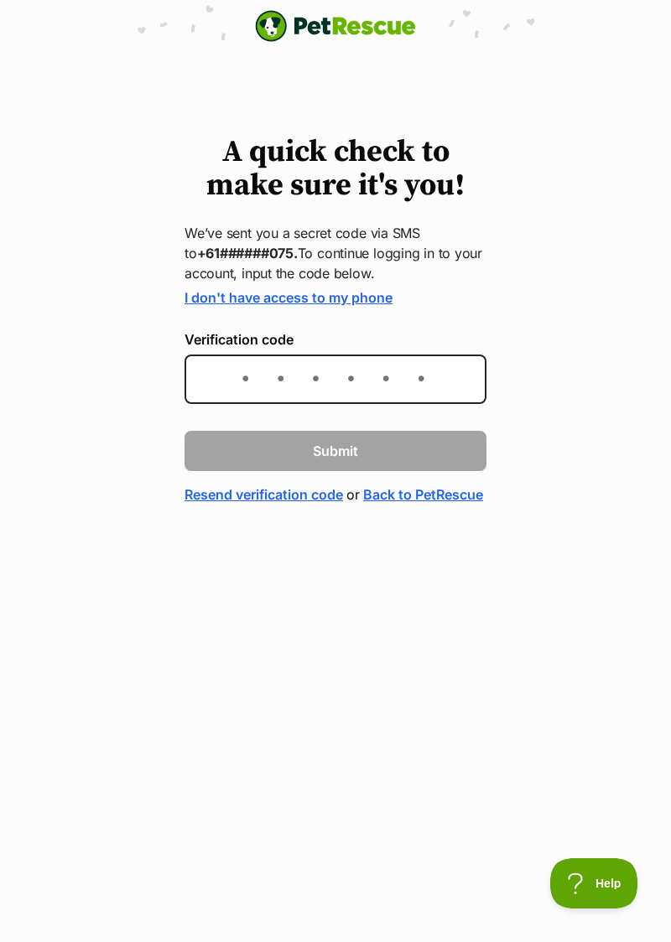
click at [606, 884] on span "Help" at bounding box center [593, 884] width 87 height 12
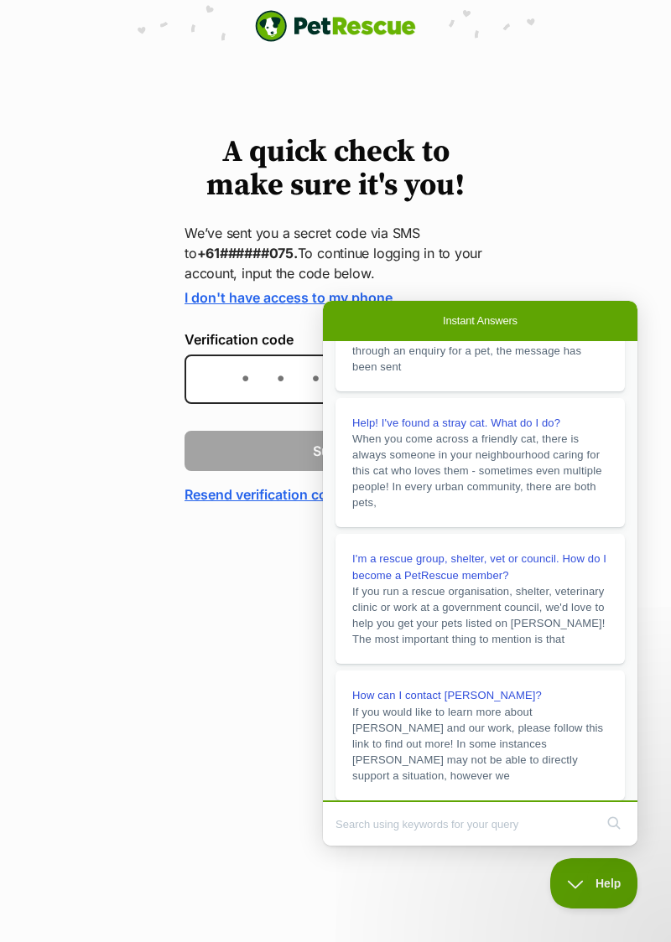
scroll to position [257, 0]
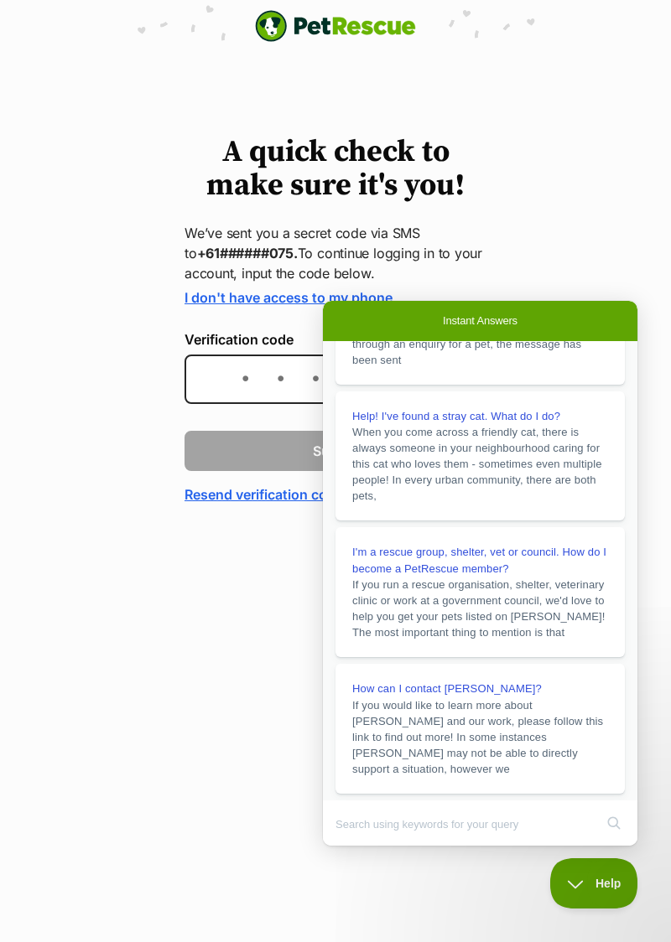
click at [604, 884] on span "Help" at bounding box center [593, 884] width 87 height 12
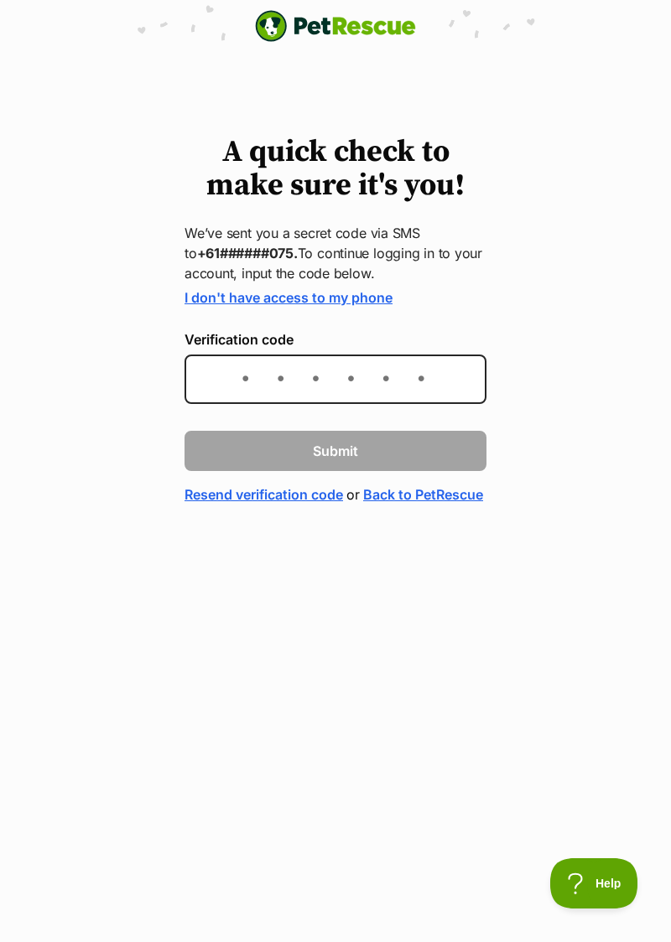
click at [603, 889] on span "Help" at bounding box center [593, 884] width 87 height 12
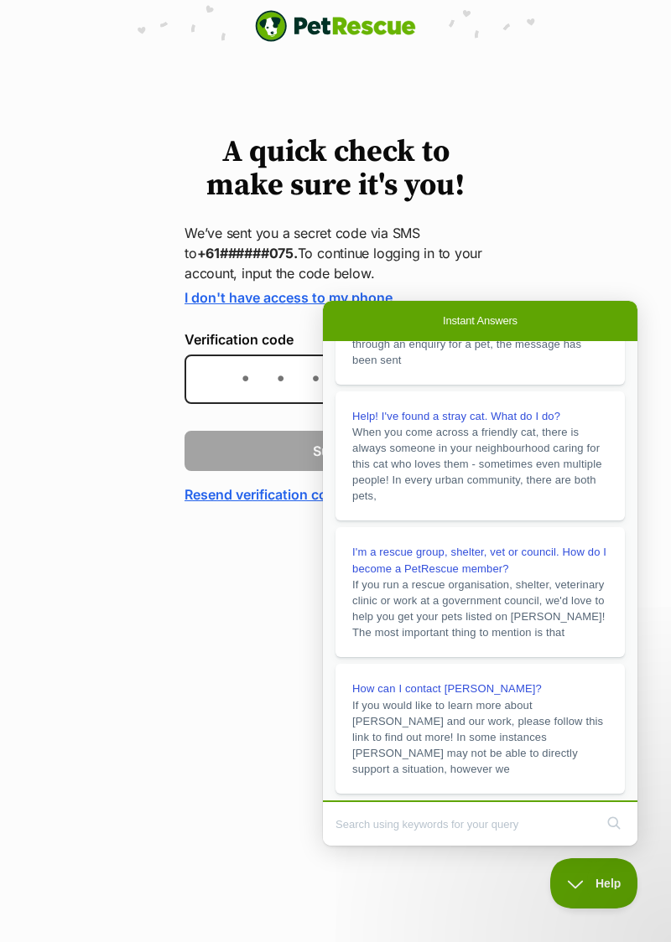
click at [595, 886] on span "Help" at bounding box center [593, 884] width 87 height 12
